Goal: Navigation & Orientation: Go to known website

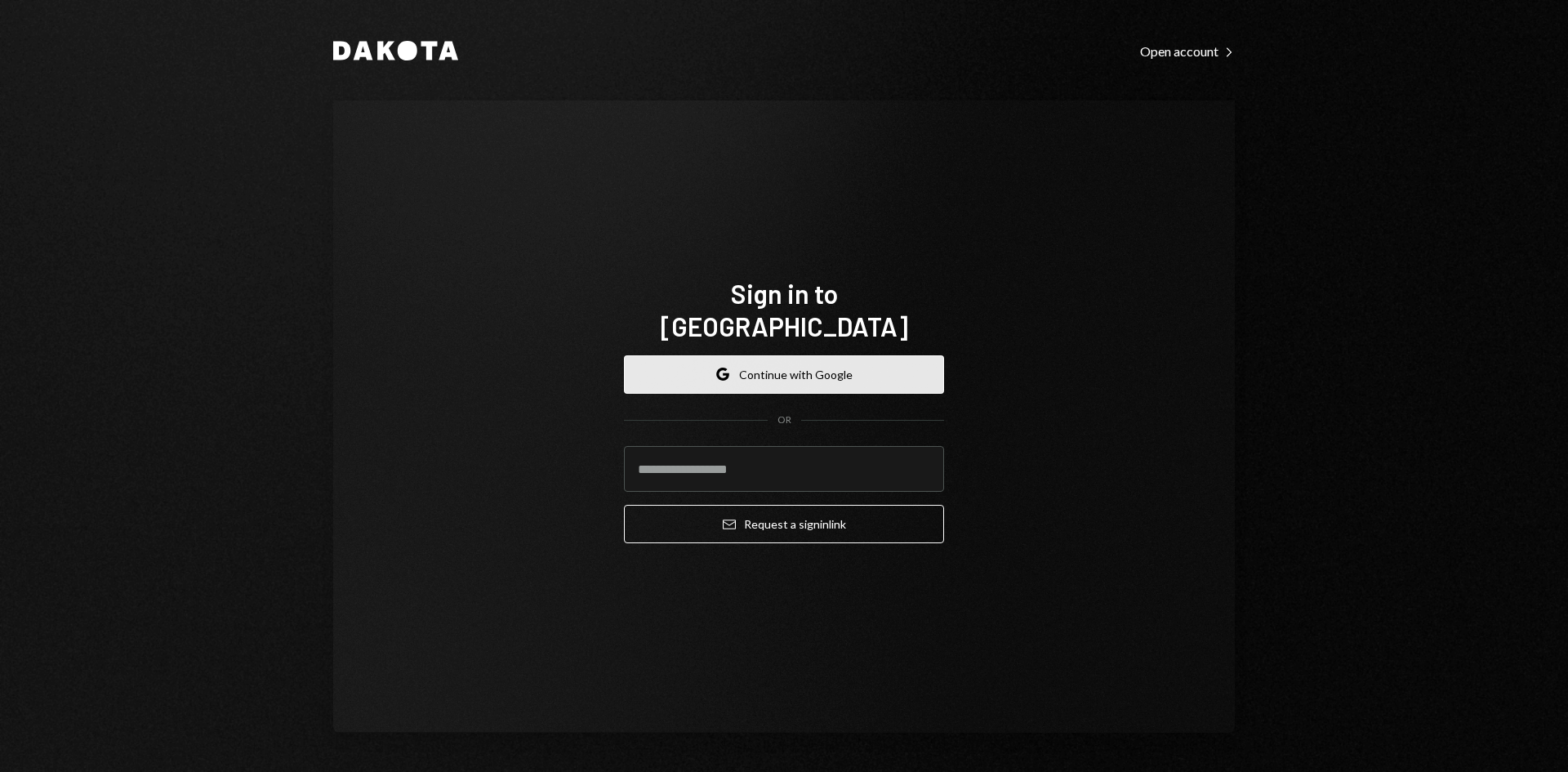
click at [756, 356] on button "Google Continue with Google" at bounding box center [784, 375] width 320 height 38
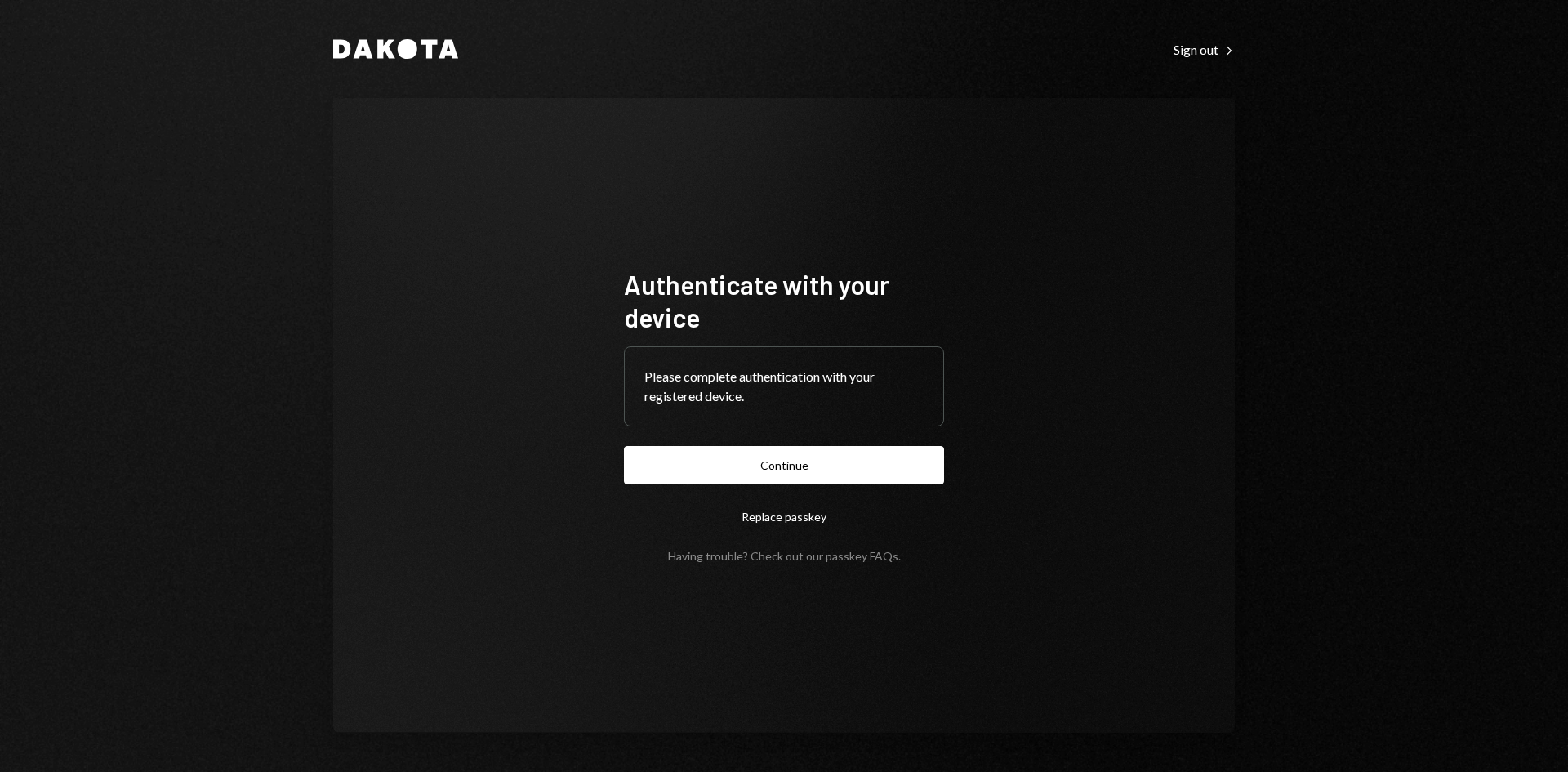
click at [770, 446] on form "Authenticate with your device Please complete authentication with your register…" at bounding box center [784, 415] width 320 height 295
click at [767, 457] on button "Continue" at bounding box center [784, 465] width 320 height 38
